Goal: Find specific page/section

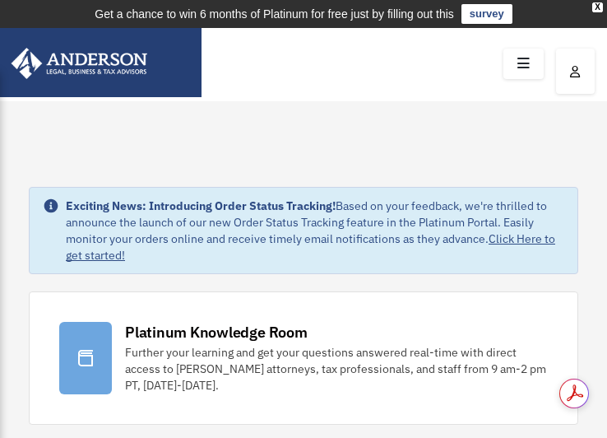
click at [574, 72] on icon "button" at bounding box center [575, 72] width 11 height 12
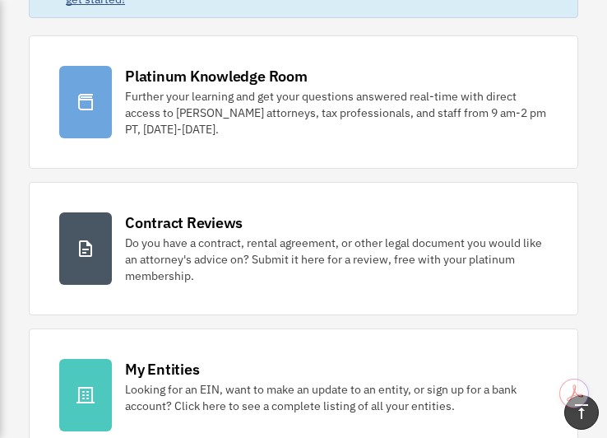
scroll to position [416, 0]
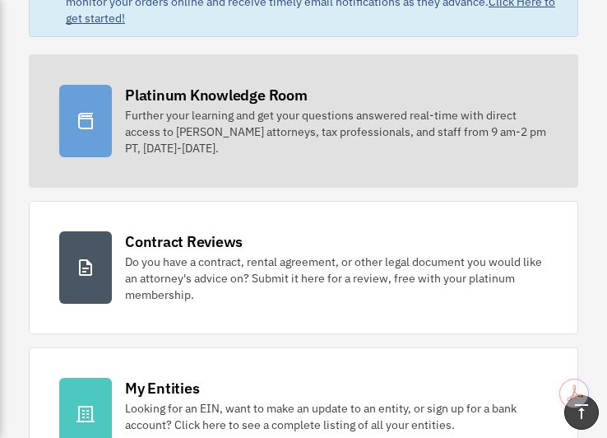
click at [165, 90] on div "Platinum Knowledge Room" at bounding box center [216, 95] width 183 height 21
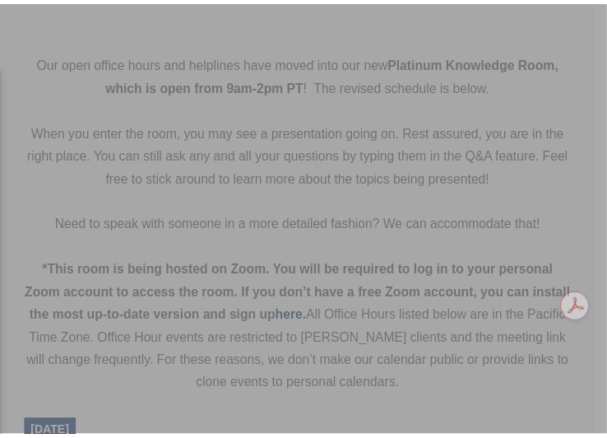
scroll to position [468, 0]
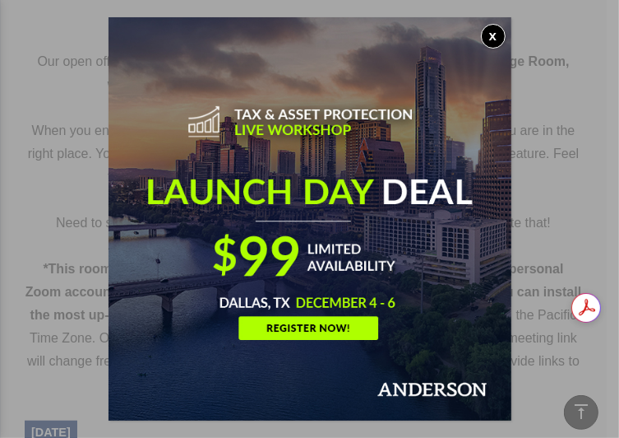
click at [502, 44] on button "x" at bounding box center [493, 36] width 25 height 25
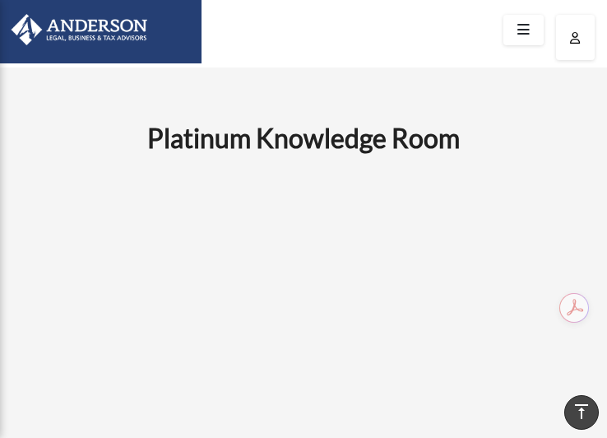
scroll to position [0, 0]
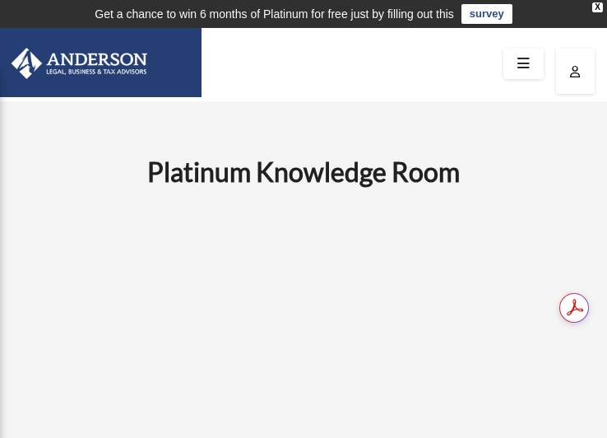
click at [532, 57] on icon at bounding box center [524, 63] width 24 height 25
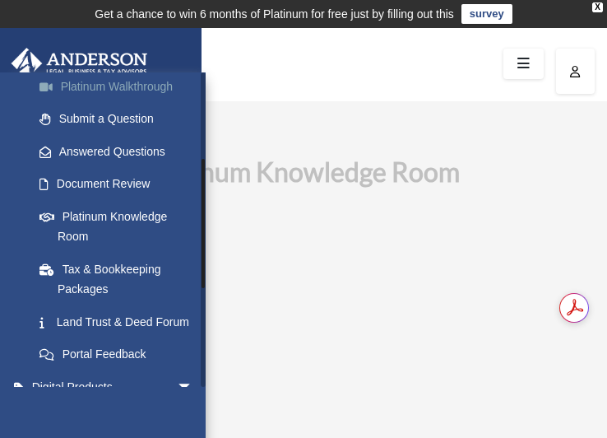
scroll to position [204, 0]
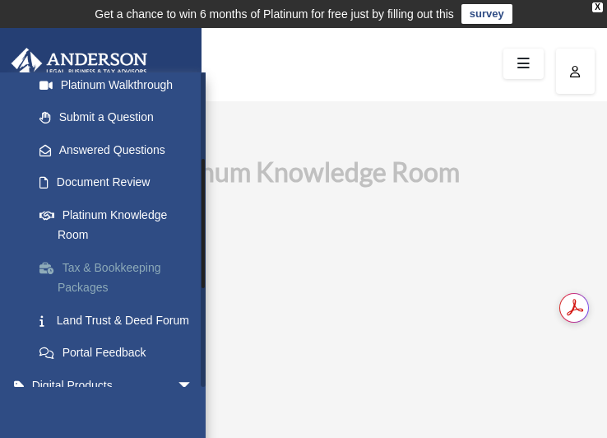
click at [113, 271] on link "Tax & Bookkeeping Packages" at bounding box center [120, 277] width 195 height 53
